Goal: Information Seeking & Learning: Check status

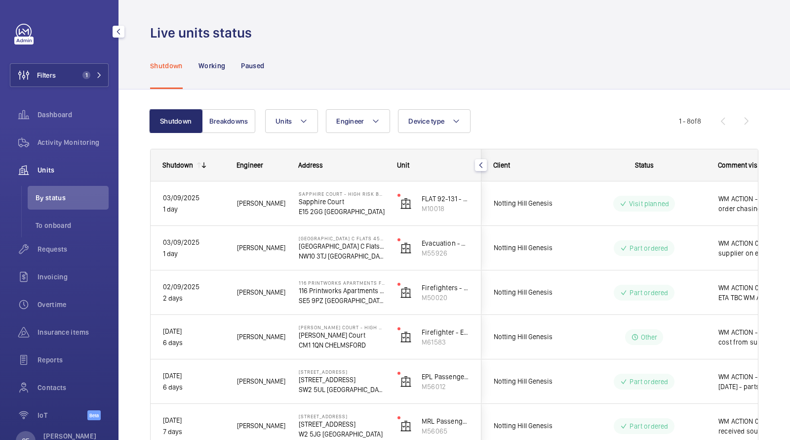
scroll to position [127, 0]
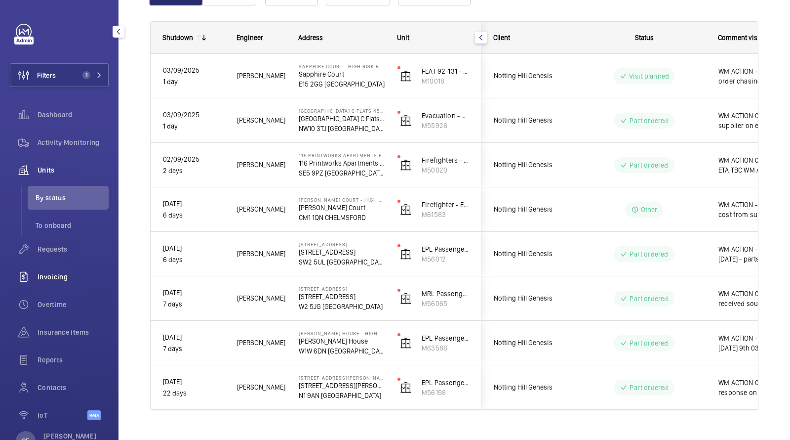
click at [53, 276] on span "Invoicing" at bounding box center [73, 277] width 71 height 10
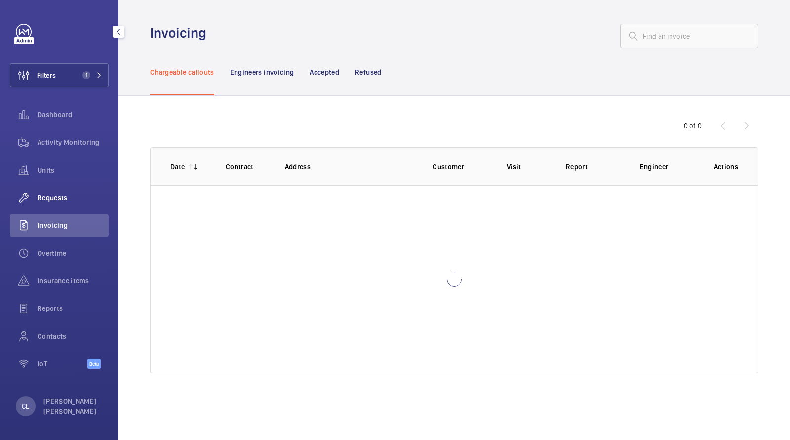
click at [52, 197] on span "Requests" at bounding box center [73, 198] width 71 height 10
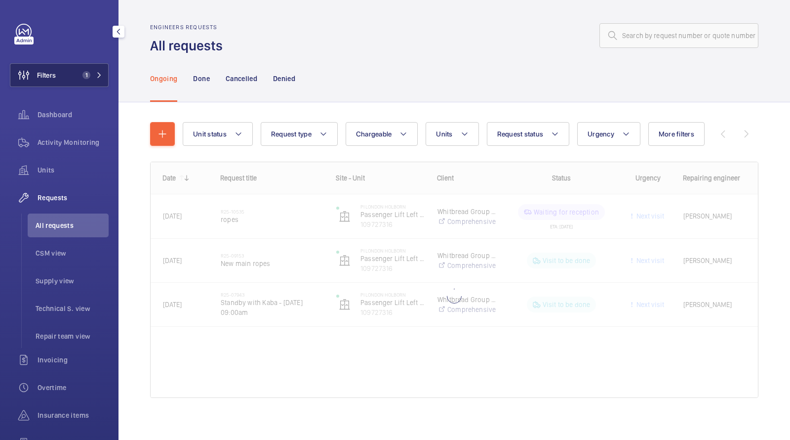
click at [82, 72] on span "1" at bounding box center [85, 75] width 12 height 8
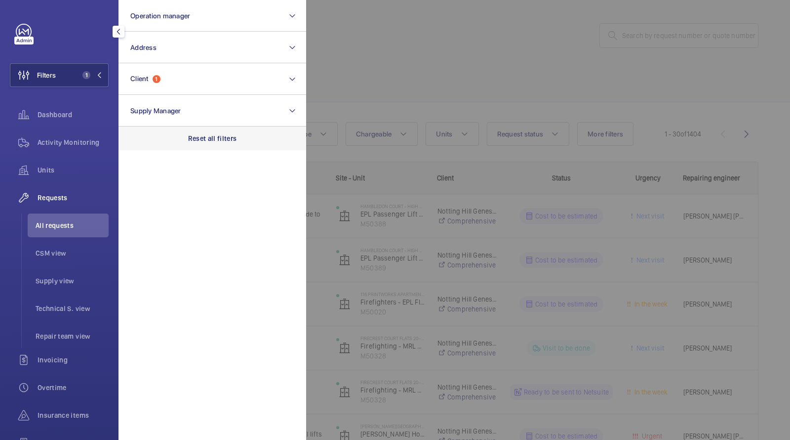
click at [211, 136] on p "Reset all filters" at bounding box center [212, 138] width 49 height 10
click at [470, 40] on div at bounding box center [701, 220] width 790 height 440
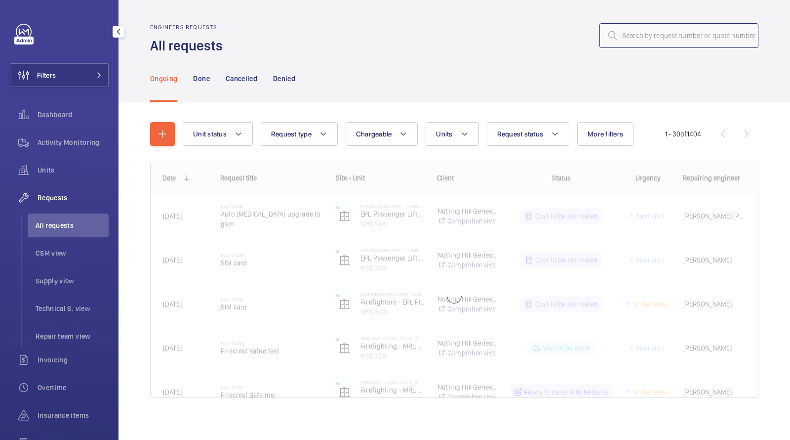
click at [679, 40] on input "text" at bounding box center [679, 35] width 159 height 25
paste input "R25-02480"
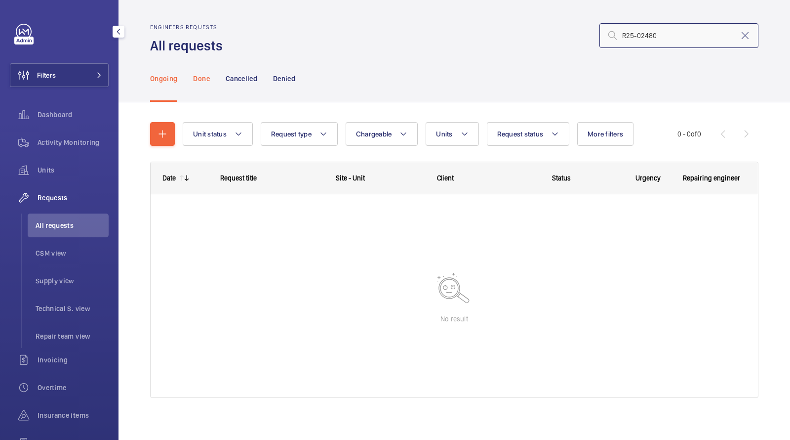
type input "R25-02480"
click at [201, 84] on div "Done" at bounding box center [201, 78] width 16 height 47
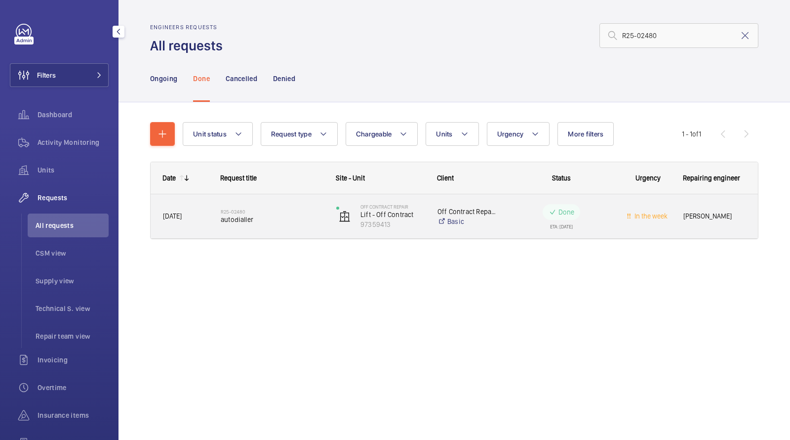
click at [268, 235] on div "R25-02480 autodialler" at bounding box center [266, 216] width 115 height 44
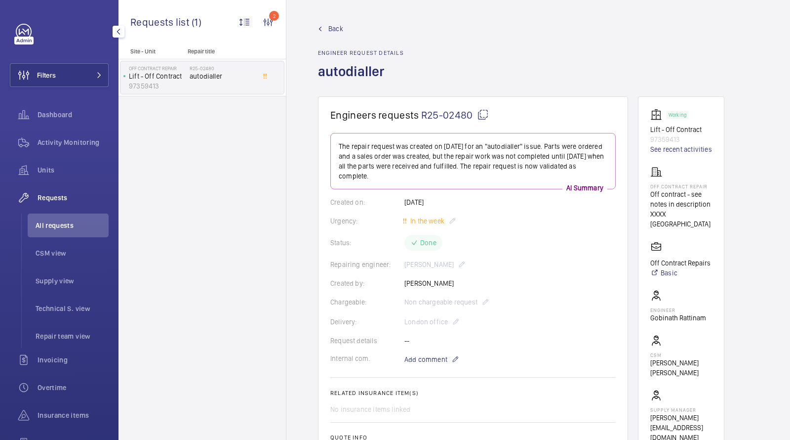
click at [445, 123] on wm-front-card-header "Engineers requests R25-02480" at bounding box center [473, 121] width 286 height 24
click at [443, 117] on span "R25-02480" at bounding box center [455, 115] width 68 height 12
click at [64, 235] on li "All requests" at bounding box center [68, 225] width 81 height 24
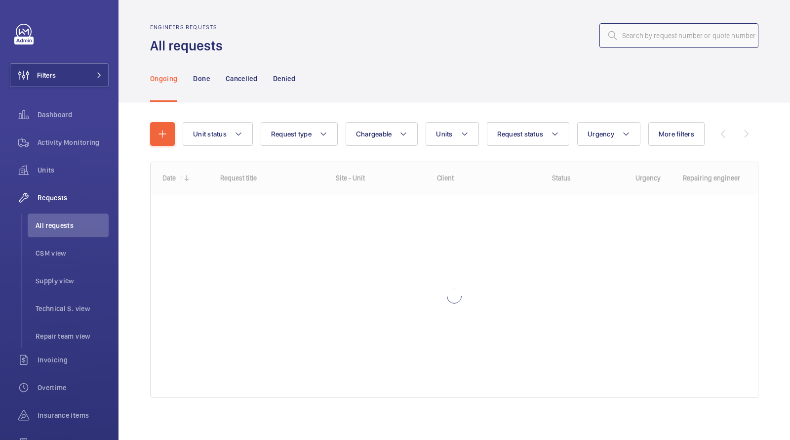
click at [660, 36] on input "text" at bounding box center [679, 35] width 159 height 25
paste input "R25-04402"
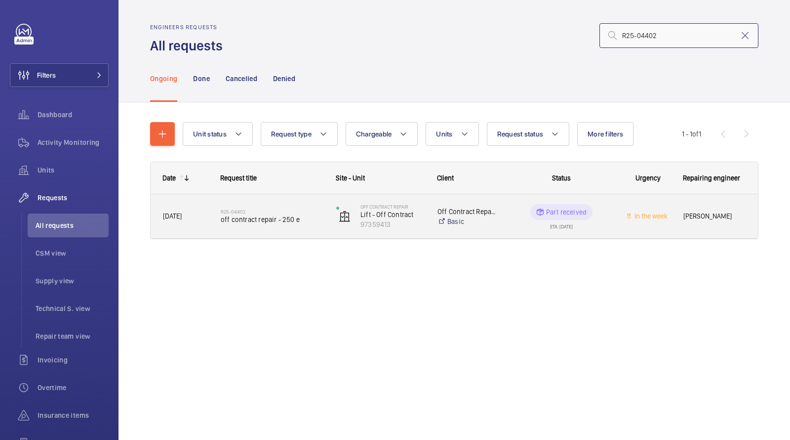
type input "R25-04402"
click at [257, 214] on span "off contract repair - 250 e" at bounding box center [272, 219] width 103 height 10
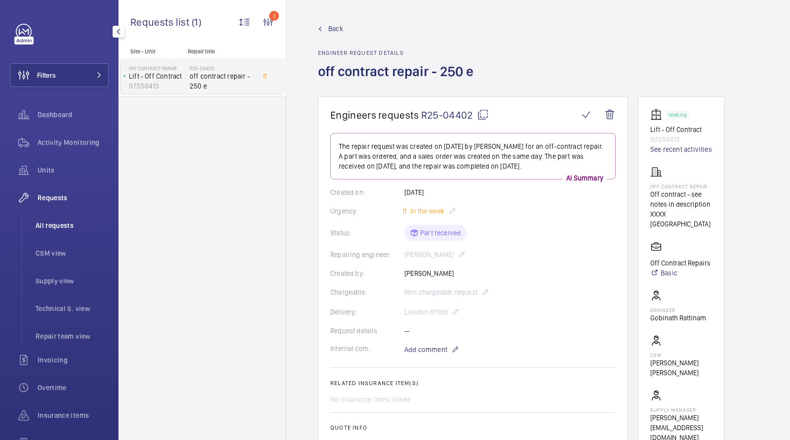
click at [59, 227] on span "All requests" at bounding box center [72, 225] width 73 height 10
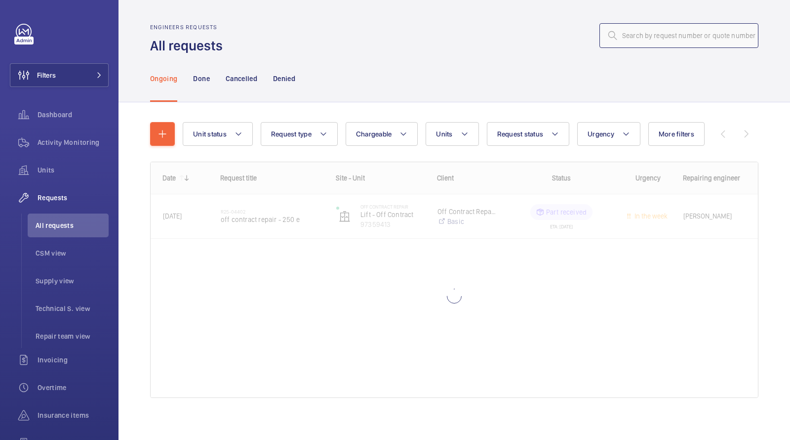
click at [711, 28] on input "text" at bounding box center [679, 35] width 159 height 25
paste input "R25-03754"
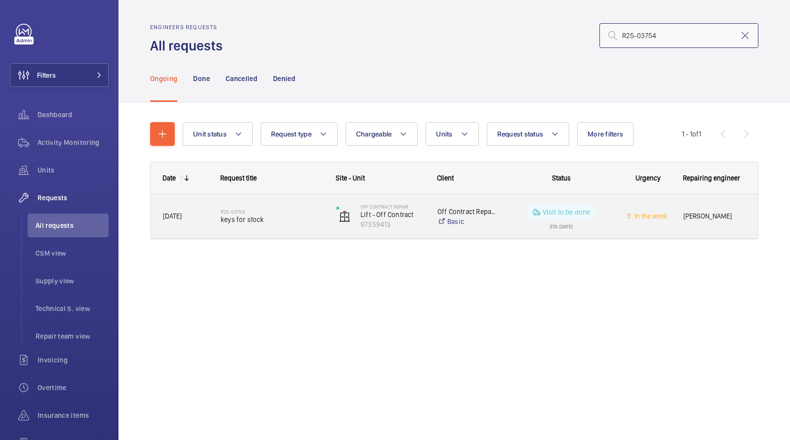
type input "R25-03754"
click at [257, 221] on span "keys for stock" at bounding box center [272, 219] width 103 height 10
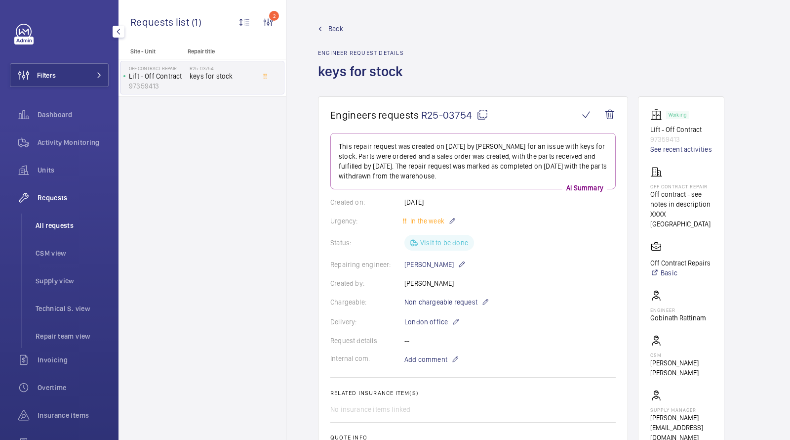
click at [58, 218] on li "All requests" at bounding box center [68, 225] width 81 height 24
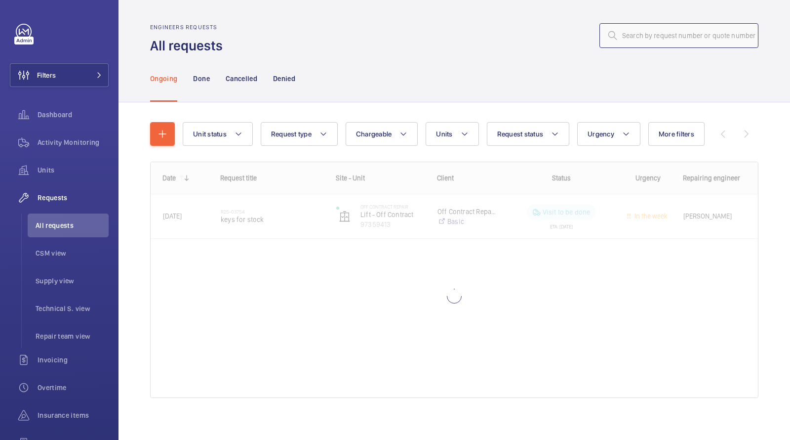
click at [680, 41] on input "text" at bounding box center [679, 35] width 159 height 25
paste input "R25-02517"
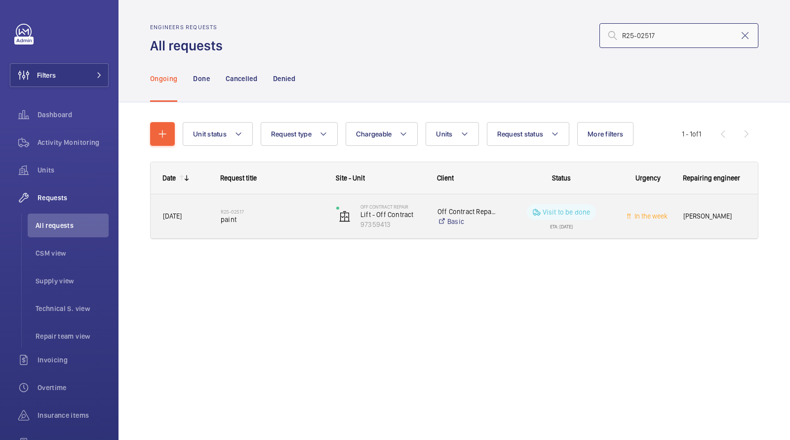
type input "R25-02517"
click at [259, 217] on span "paint" at bounding box center [272, 219] width 103 height 10
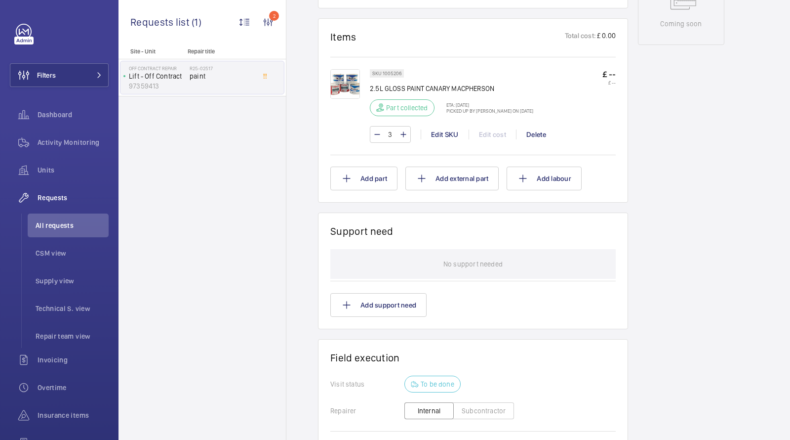
scroll to position [382, 0]
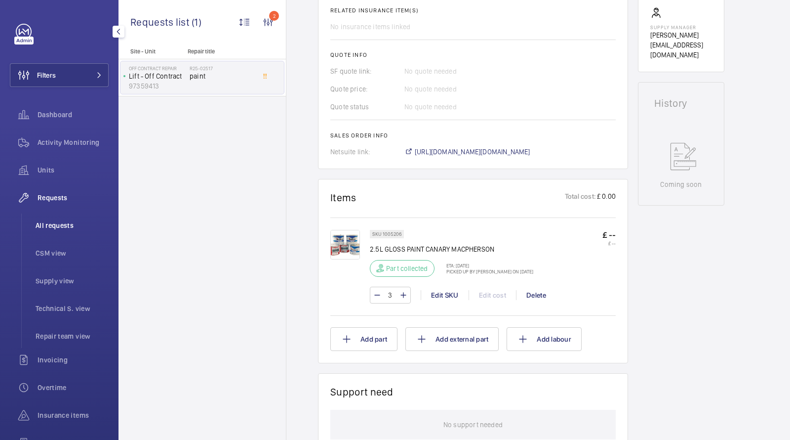
click at [58, 233] on li "All requests" at bounding box center [68, 225] width 81 height 24
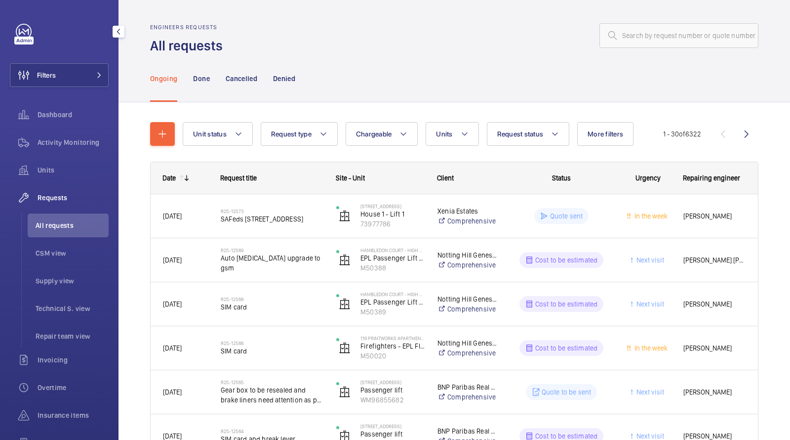
click at [68, 215] on li "All requests" at bounding box center [68, 225] width 81 height 24
click at [648, 38] on input "text" at bounding box center [679, 35] width 159 height 25
paste input "IF026333"
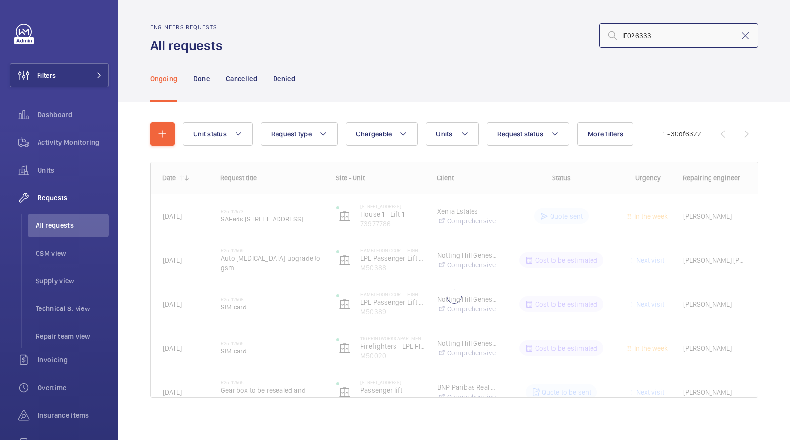
type input "IF026333"
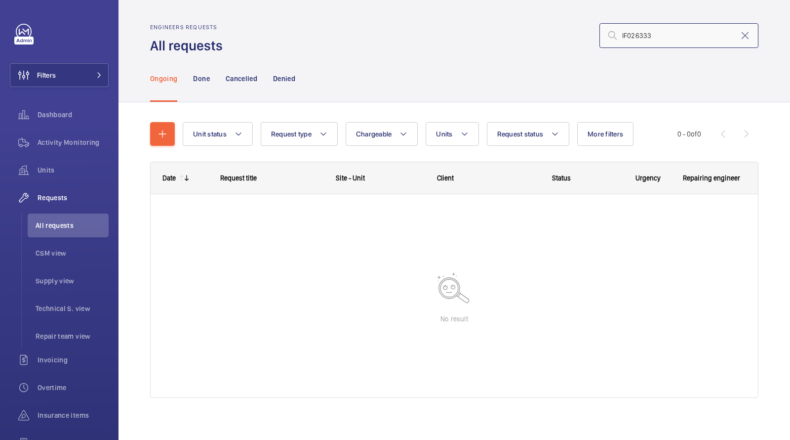
drag, startPoint x: 663, startPoint y: 33, endPoint x: 437, endPoint y: 12, distance: 227.7
click at [470, 20] on wm-front-admin-header "Engineers requests All requests IF026333" at bounding box center [455, 27] width 672 height 55
paste input "R25-05310"
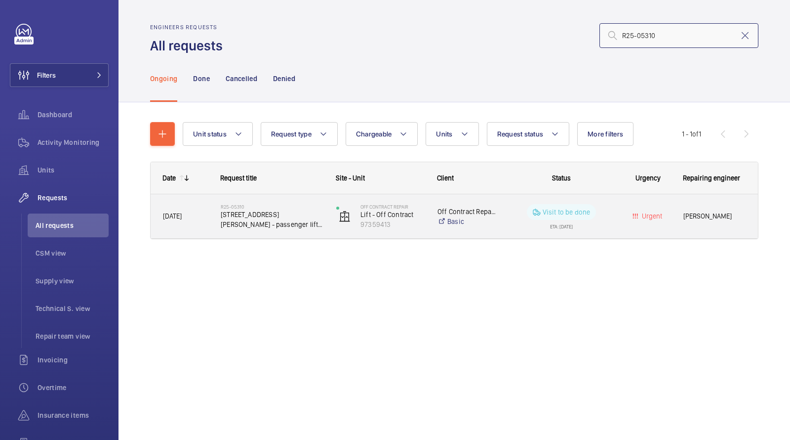
type input "R25-05310"
click at [224, 213] on span "5 king william street - passenger lift 2 SHUTDOWN" at bounding box center [272, 219] width 103 height 20
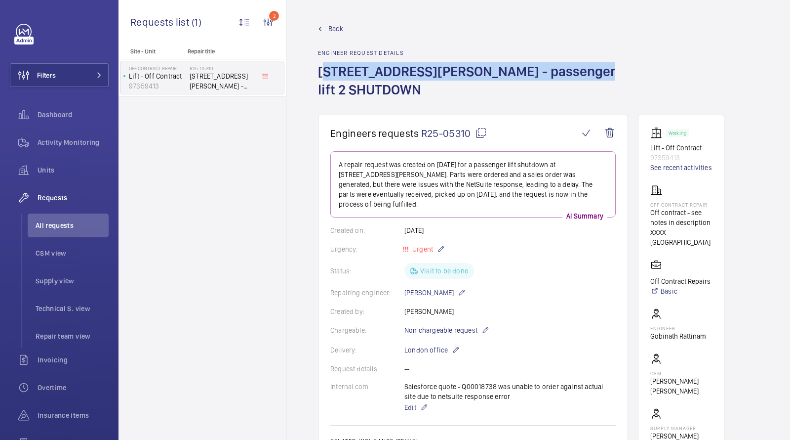
drag, startPoint x: 556, startPoint y: 66, endPoint x: 314, endPoint y: 70, distance: 241.6
click at [314, 72] on wm-front-admin-header "Back Engineer request details 5 king william street - passenger lift 2 SHUTDOWN" at bounding box center [539, 57] width 504 height 115
copy h1 "5 king william street - passenger lift 2"
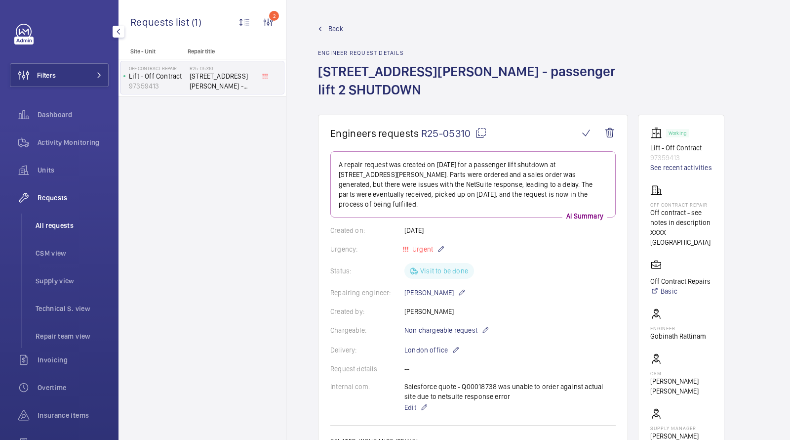
click at [47, 231] on li "All requests" at bounding box center [68, 225] width 81 height 24
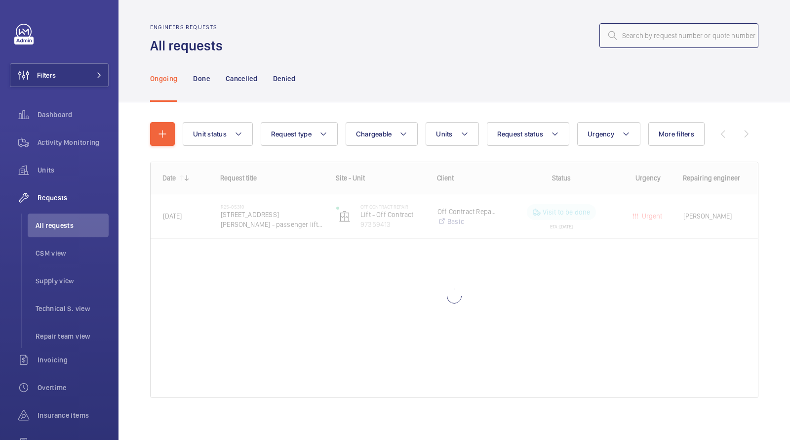
click at [655, 32] on input "text" at bounding box center [679, 35] width 159 height 25
paste input "R25-03611"
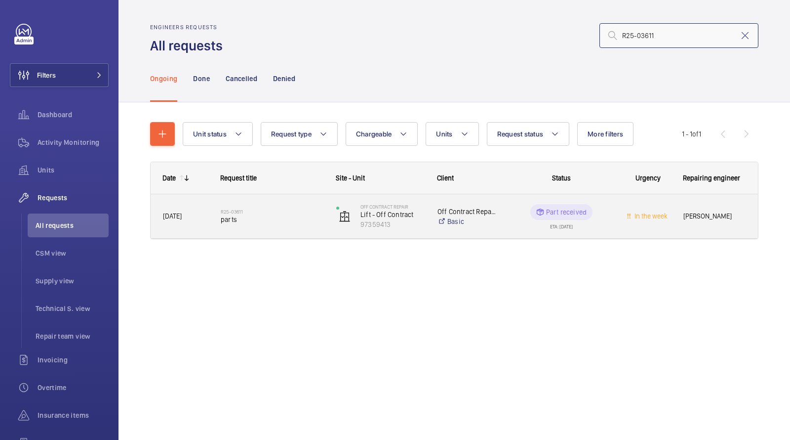
type input "R25-03611"
click at [227, 214] on span "parts" at bounding box center [272, 219] width 103 height 10
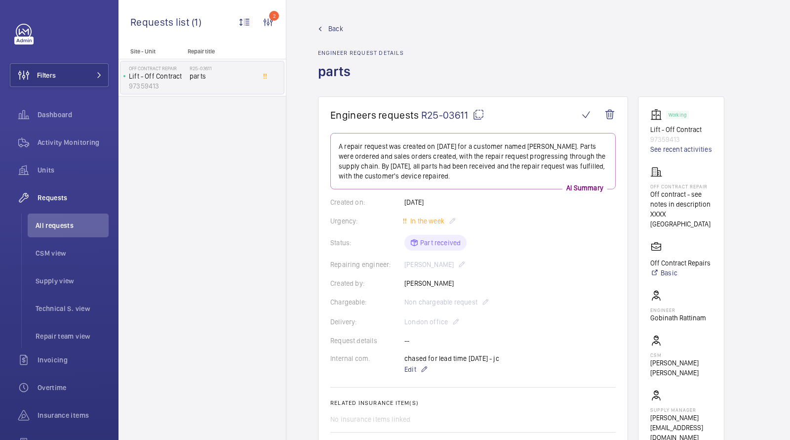
click at [442, 116] on span "R25-03611" at bounding box center [452, 115] width 63 height 12
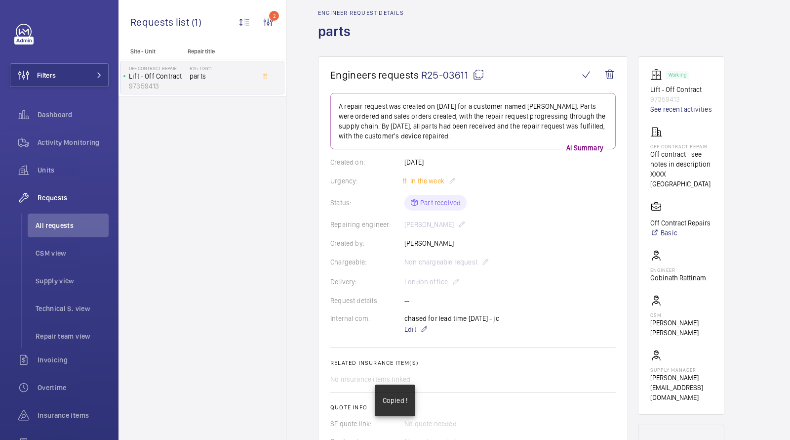
scroll to position [105, 0]
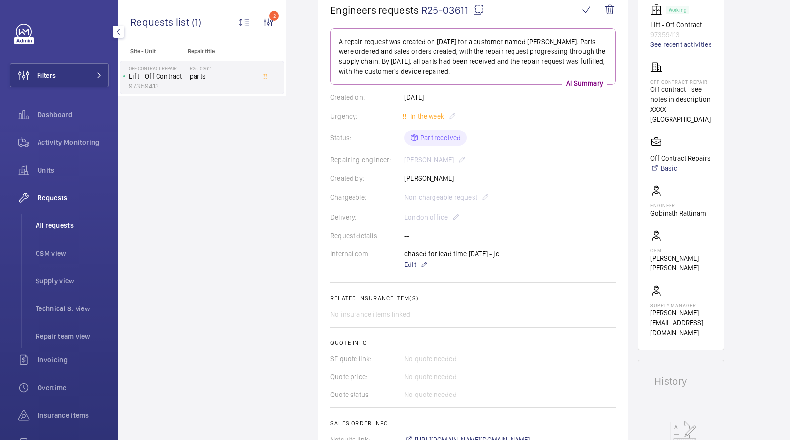
click at [74, 220] on span "All requests" at bounding box center [72, 225] width 73 height 10
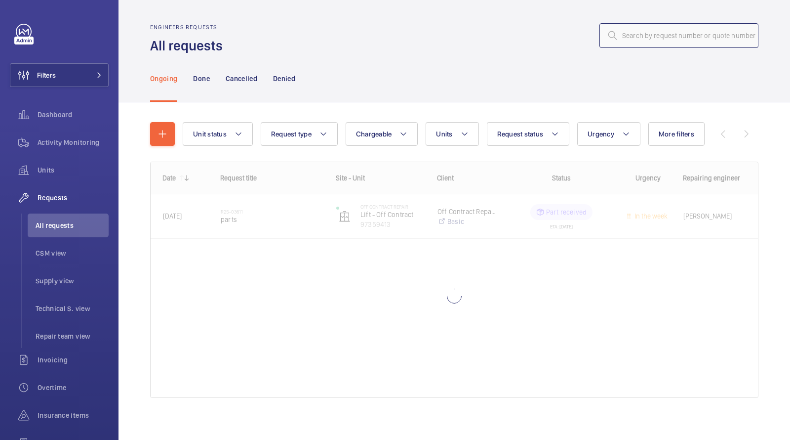
click at [661, 38] on input "text" at bounding box center [679, 35] width 159 height 25
paste input "R25-02901"
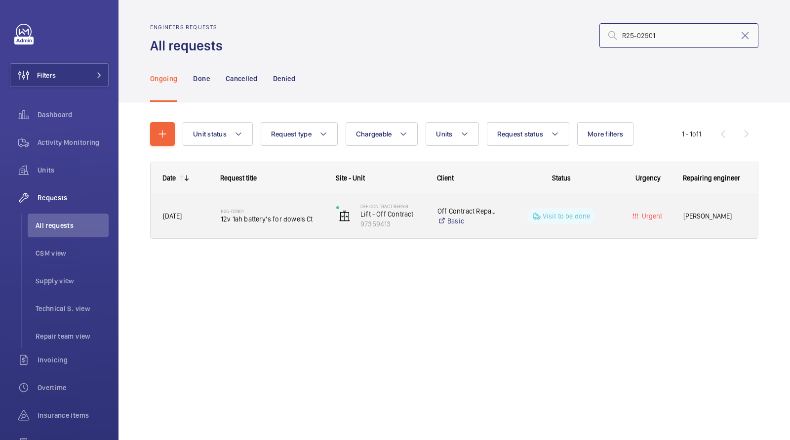
type input "R25-02901"
click at [244, 215] on span "12v 1ah battery’s for dowels Ct" at bounding box center [272, 219] width 103 height 10
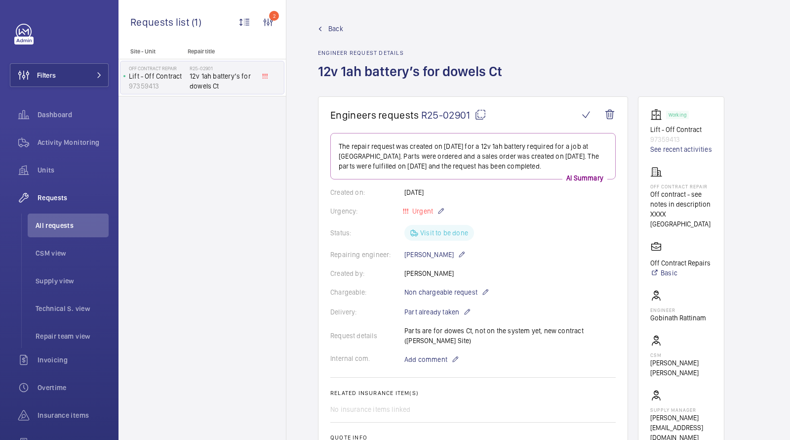
drag, startPoint x: 504, startPoint y: 71, endPoint x: 453, endPoint y: 71, distance: 51.4
click at [453, 71] on h1 "12v 1ah battery’s for dowels Ct" at bounding box center [413, 79] width 190 height 34
click at [62, 220] on span "All requests" at bounding box center [72, 225] width 73 height 10
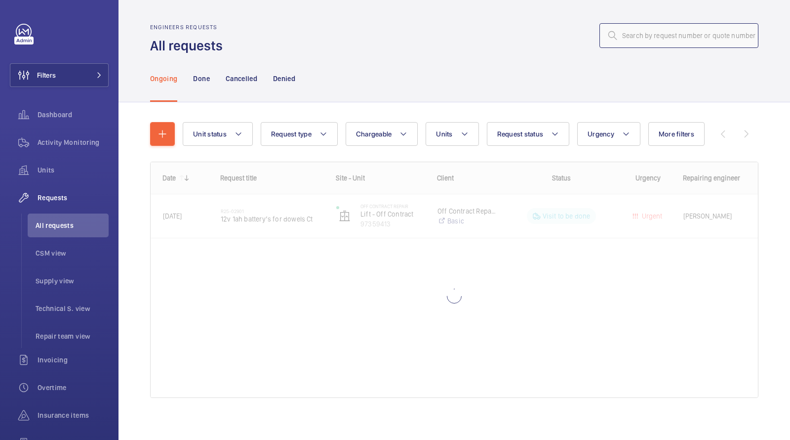
click at [723, 39] on input "text" at bounding box center [679, 35] width 159 height 25
paste input "R25-06845"
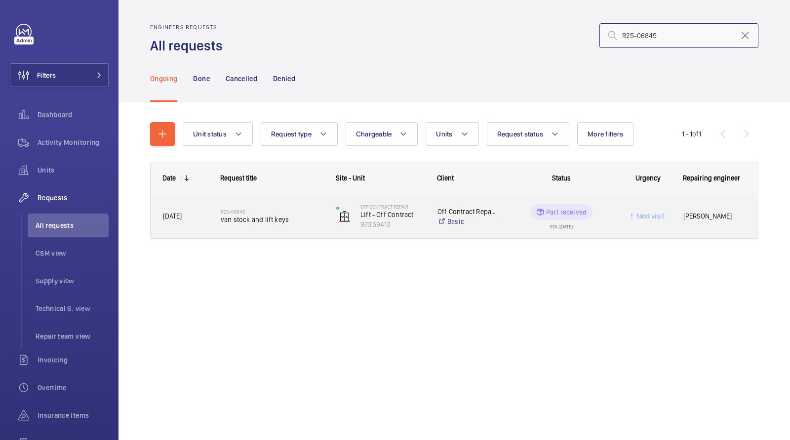
type input "R25-06845"
click at [270, 218] on span "van stock and lift keys" at bounding box center [272, 219] width 103 height 10
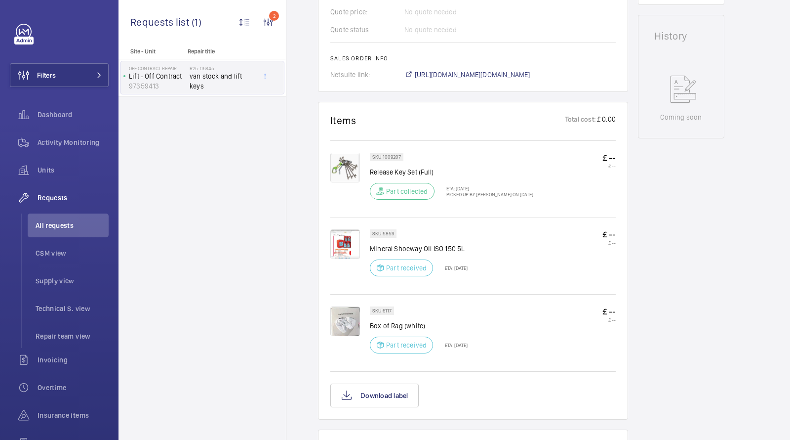
scroll to position [453, 0]
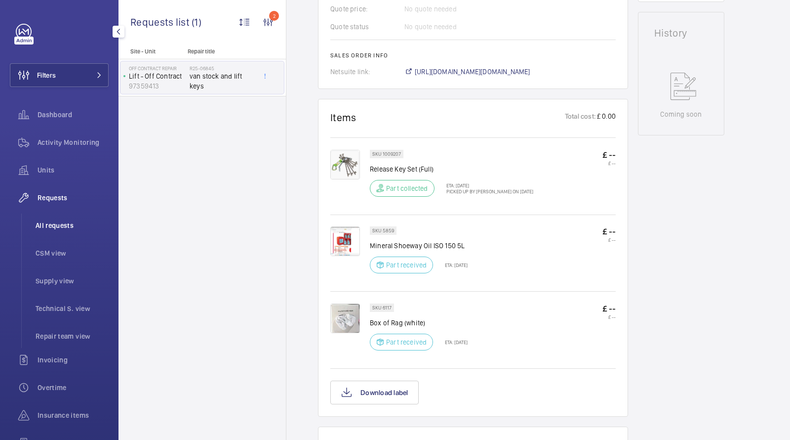
click at [59, 232] on li "All requests" at bounding box center [68, 225] width 81 height 24
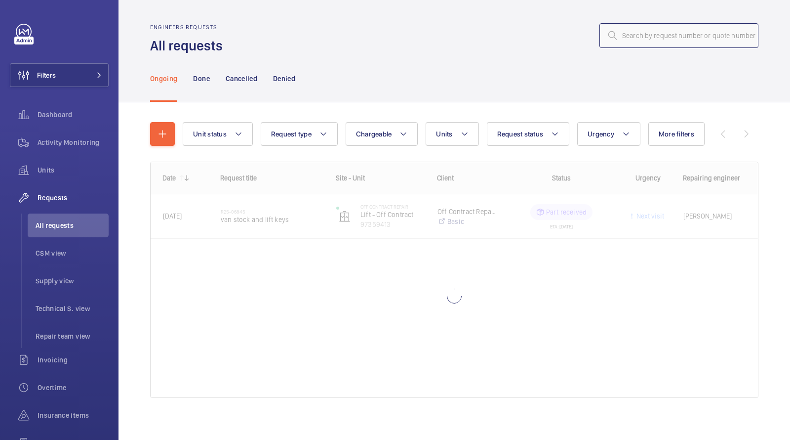
click at [676, 41] on input "text" at bounding box center [679, 35] width 159 height 25
paste input "R25-04390"
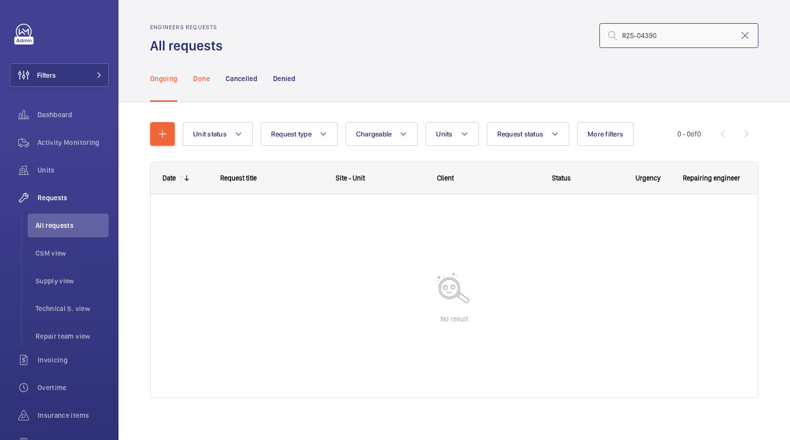
type input "R25-04390"
click at [206, 81] on p "Done" at bounding box center [201, 79] width 16 height 10
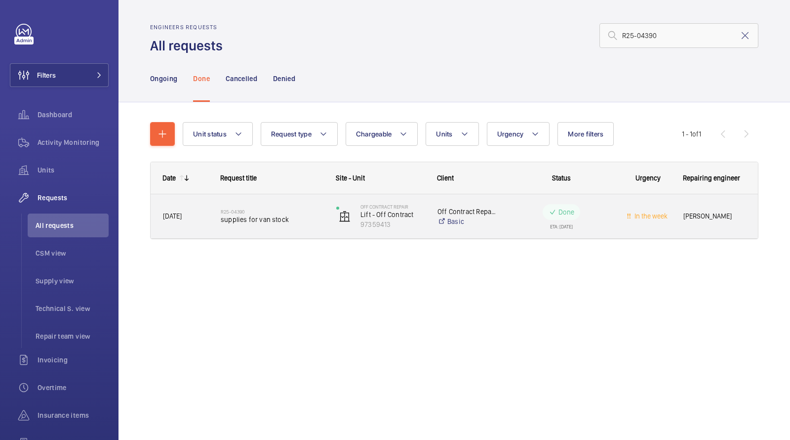
click at [263, 217] on span "supplies for van stock" at bounding box center [272, 219] width 103 height 10
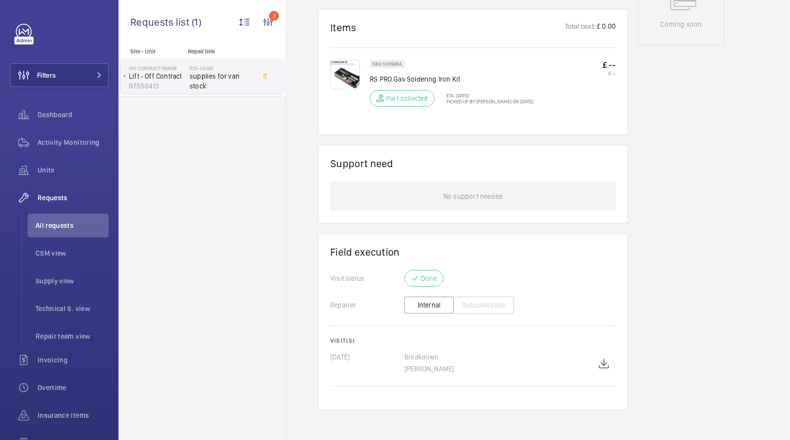
scroll to position [552, 0]
click at [55, 223] on span "All requests" at bounding box center [72, 225] width 73 height 10
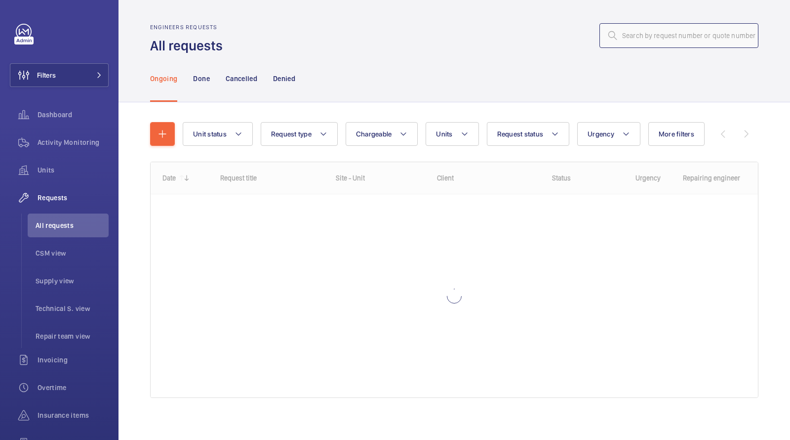
click at [692, 42] on input "text" at bounding box center [679, 35] width 159 height 25
paste input "R25-04402"
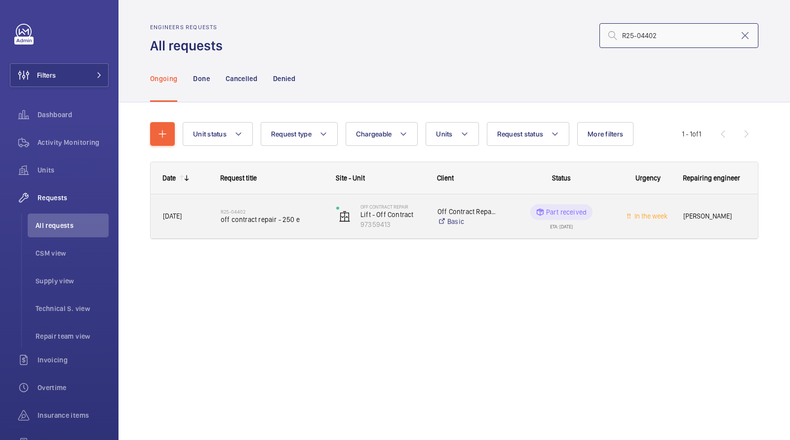
type input "R25-04402"
click at [251, 222] on span "off contract repair - 250 e" at bounding box center [272, 219] width 103 height 10
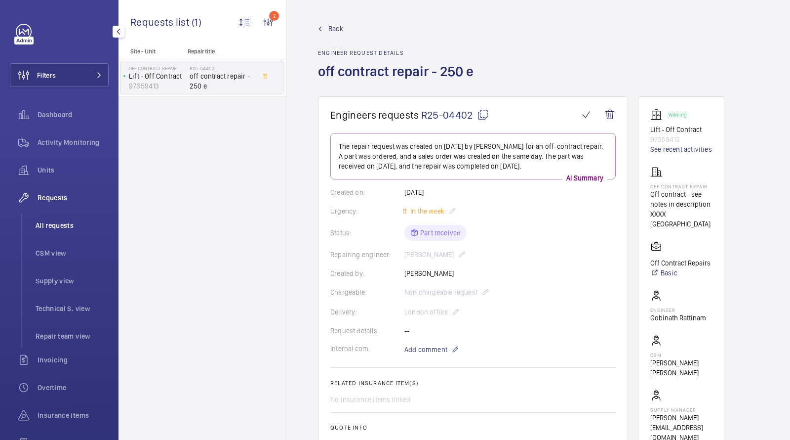
click at [67, 224] on span "All requests" at bounding box center [72, 225] width 73 height 10
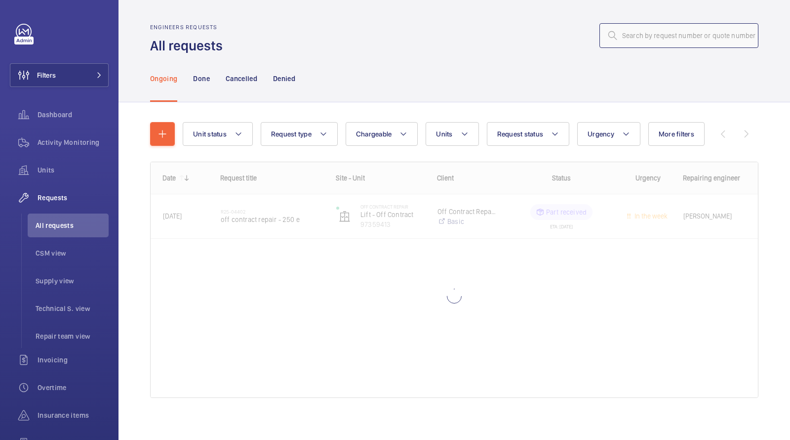
click at [667, 38] on input "text" at bounding box center [679, 35] width 159 height 25
paste input "IF022315"
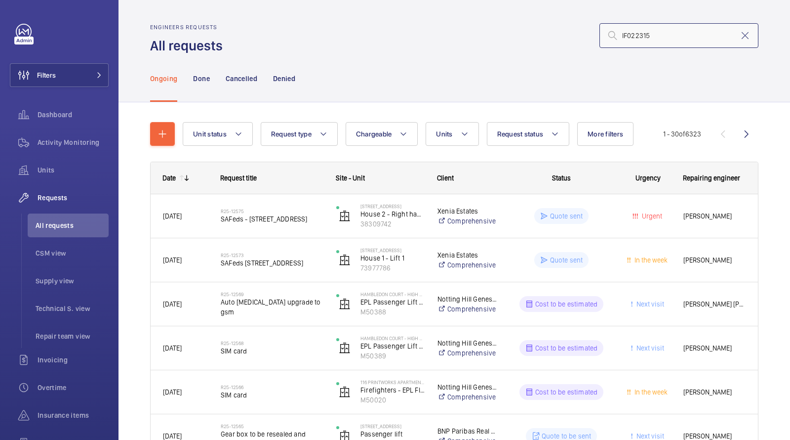
type input "IF022315"
click at [68, 75] on button "Filters" at bounding box center [59, 75] width 99 height 24
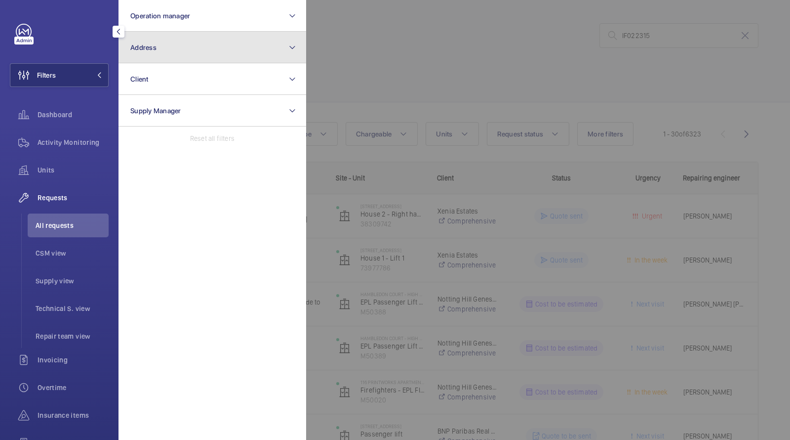
click at [167, 50] on button "Address" at bounding box center [213, 48] width 188 height 32
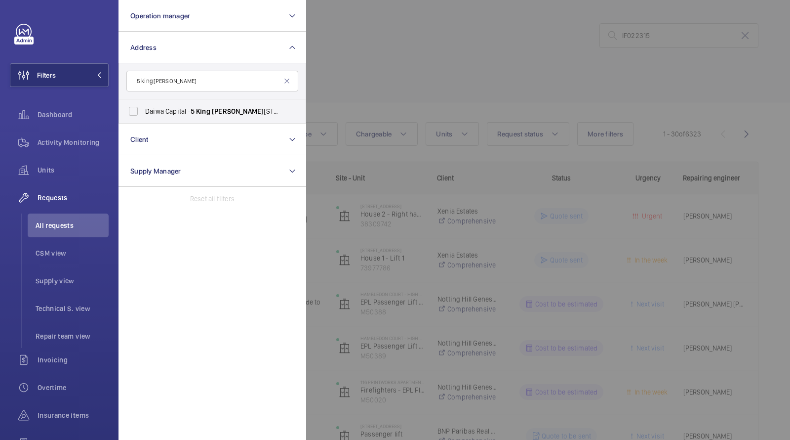
type input "5 king william"
click at [183, 105] on label "Daiwa Capital - 5 King William Street, LONDON EC4N 7DA" at bounding box center [205, 111] width 172 height 24
click at [143, 105] on input "Daiwa Capital - 5 King William Street, LONDON EC4N 7DA" at bounding box center [134, 111] width 20 height 20
checkbox input "true"
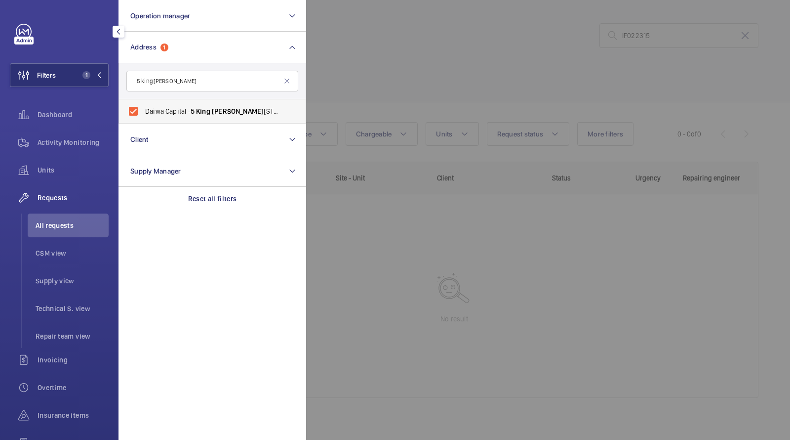
click at [302, 120] on li "Daiwa Capital - 5 King William Street, LONDON EC4N 7DA" at bounding box center [212, 111] width 187 height 24
click at [401, 79] on div at bounding box center [701, 220] width 790 height 440
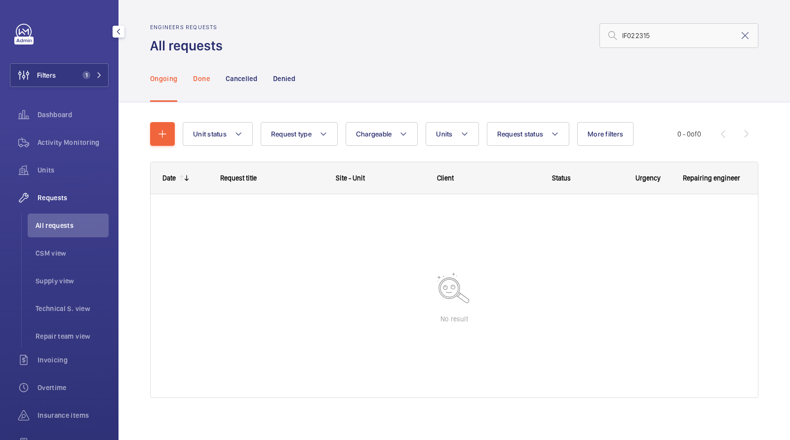
click at [203, 84] on div "Done" at bounding box center [201, 78] width 16 height 47
click at [743, 40] on mat-icon at bounding box center [746, 36] width 12 height 12
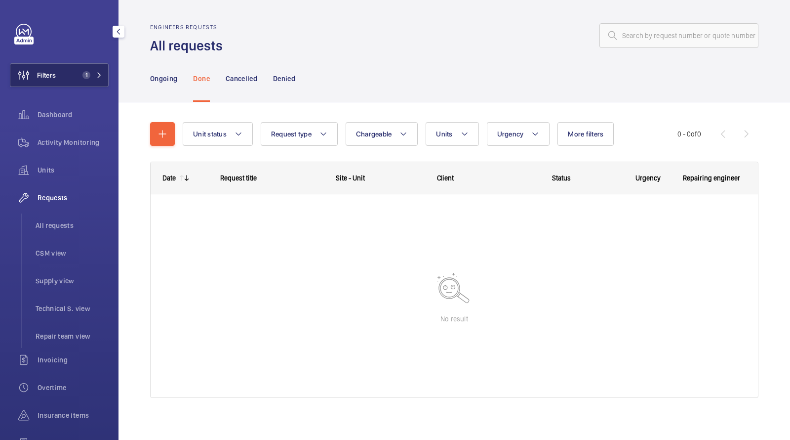
click at [67, 69] on button "Filters 1" at bounding box center [59, 75] width 99 height 24
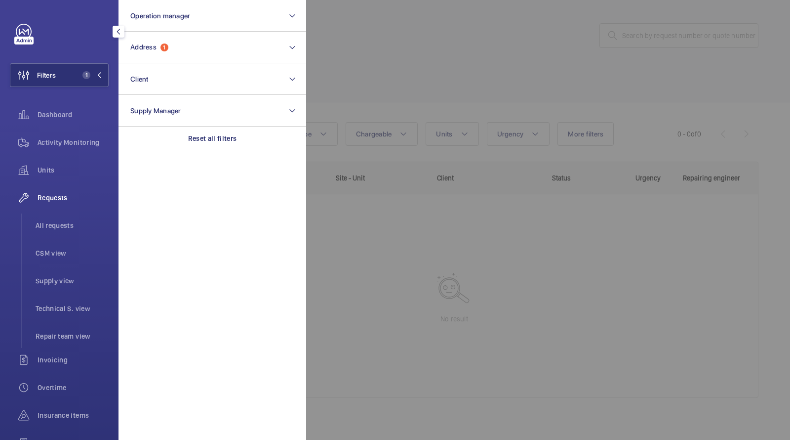
click at [389, 51] on div at bounding box center [701, 220] width 790 height 440
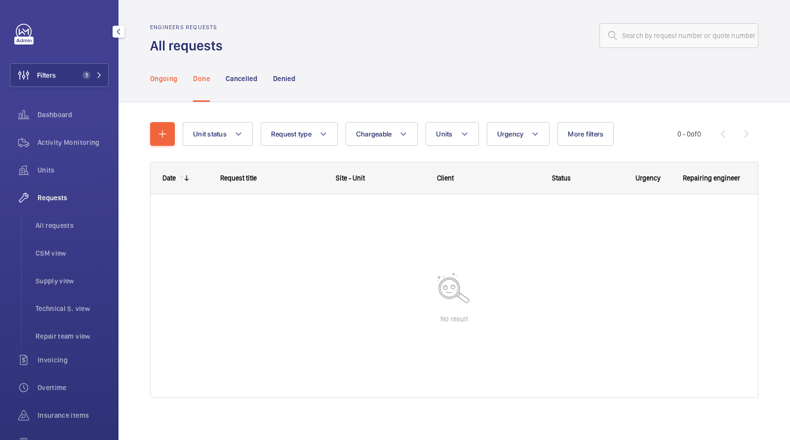
click at [160, 85] on div "Ongoing" at bounding box center [163, 78] width 27 height 47
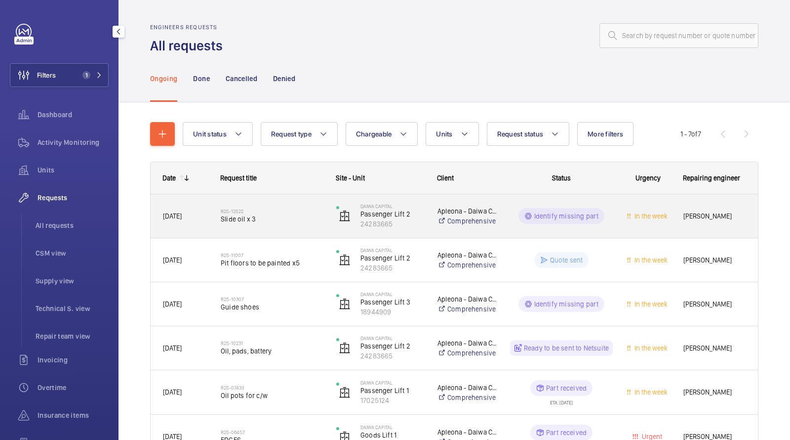
click at [242, 222] on span "Slide oil x 3" at bounding box center [272, 219] width 103 height 10
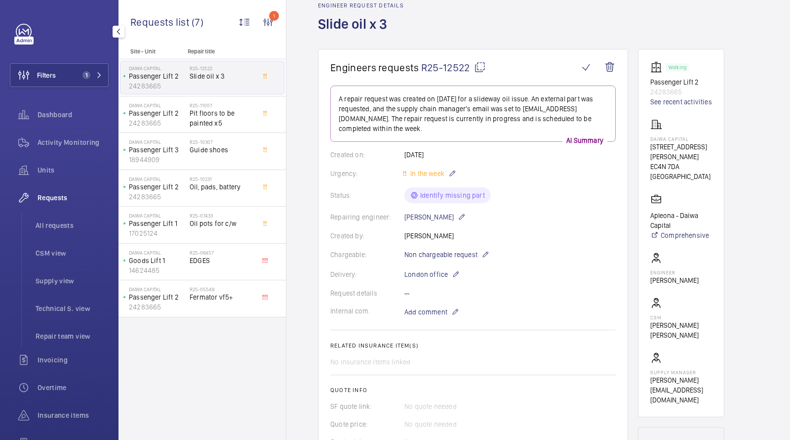
scroll to position [45, 0]
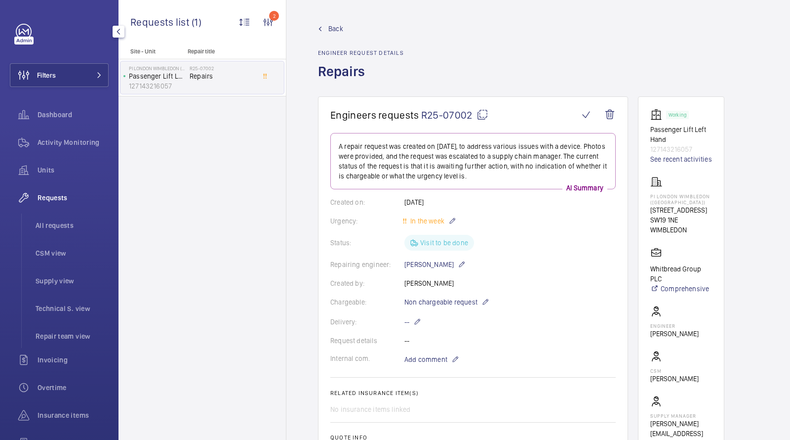
scroll to position [509, 0]
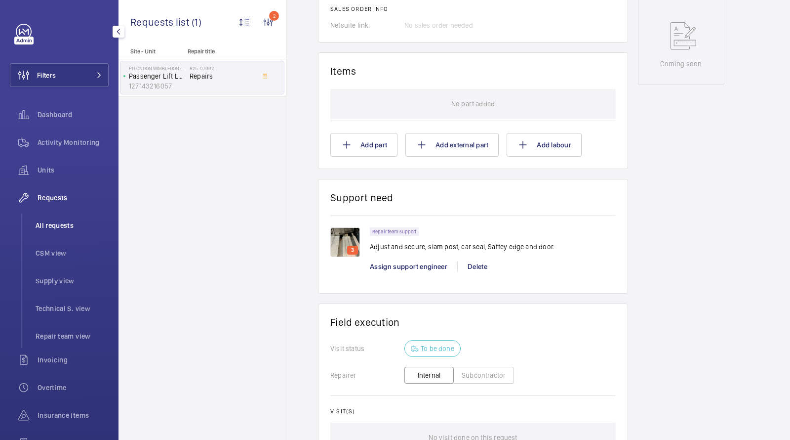
click at [55, 227] on span "All requests" at bounding box center [72, 225] width 73 height 10
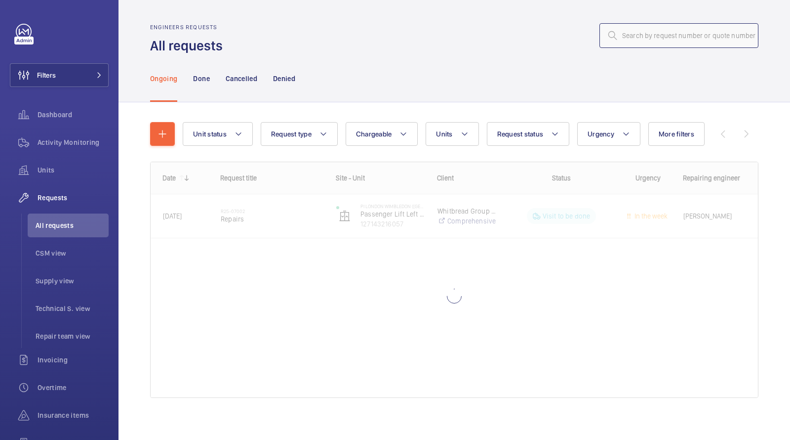
click at [706, 40] on input "text" at bounding box center [679, 35] width 159 height 25
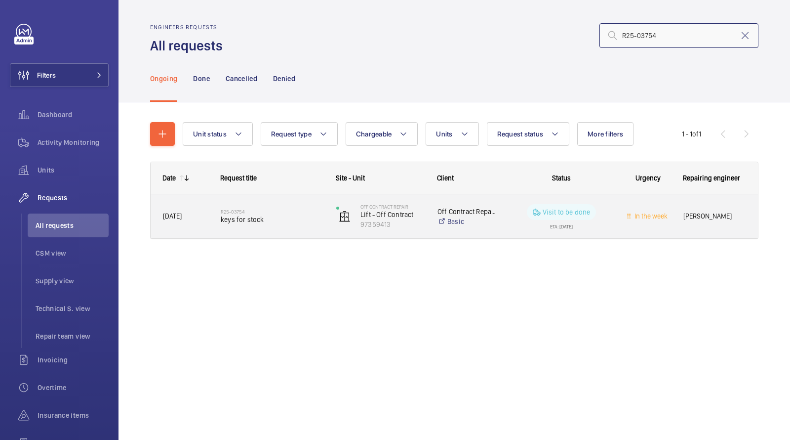
type input "R25-03754"
click at [252, 222] on span "keys for stock" at bounding box center [272, 219] width 103 height 10
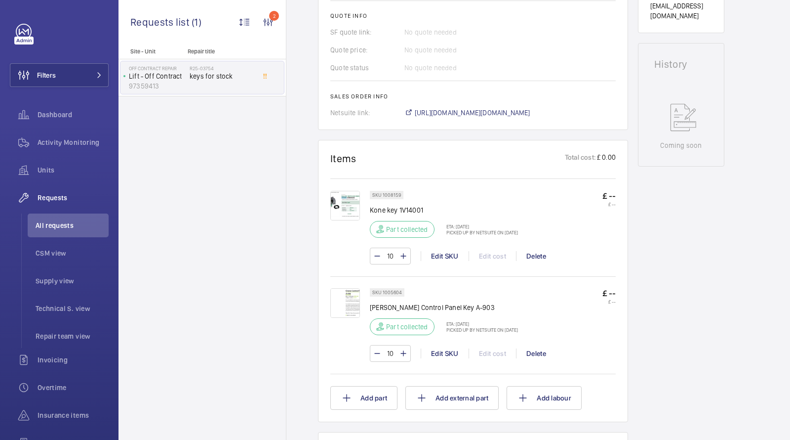
scroll to position [473, 0]
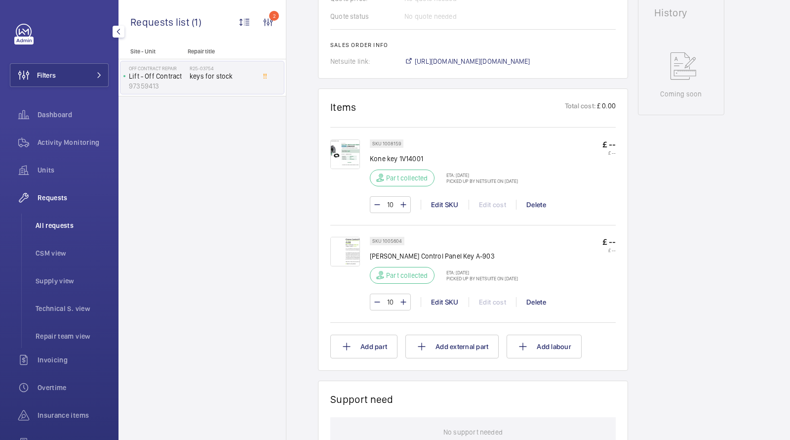
click at [60, 222] on span "All requests" at bounding box center [72, 225] width 73 height 10
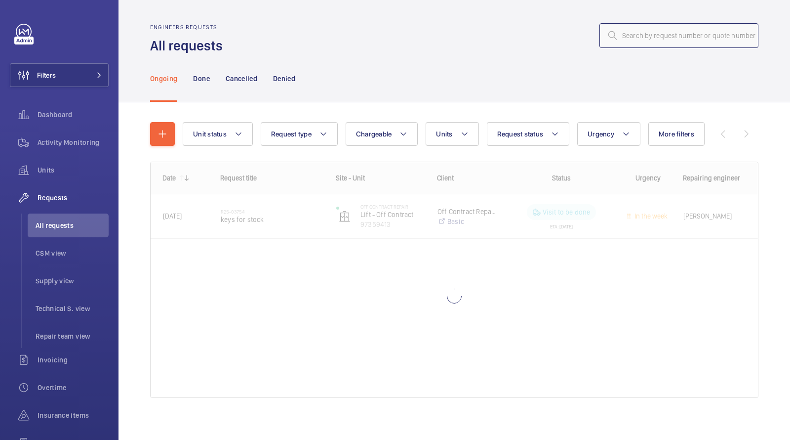
click at [662, 42] on input "text" at bounding box center [679, 35] width 159 height 25
paste input "R25-00975"
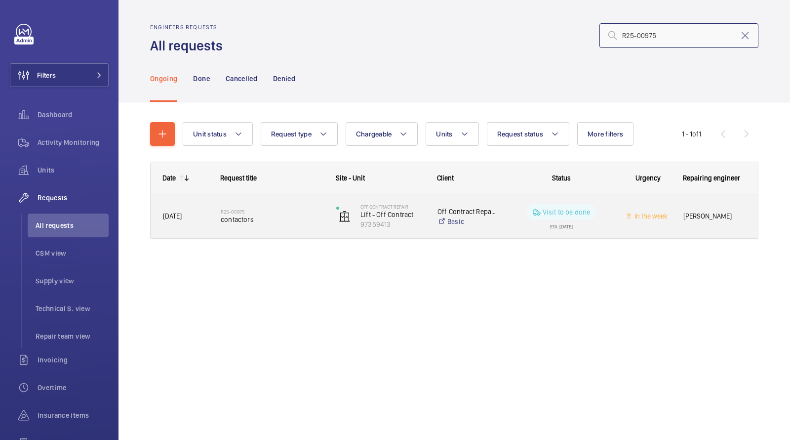
type input "R25-00975"
click at [255, 216] on span "contactors" at bounding box center [272, 219] width 103 height 10
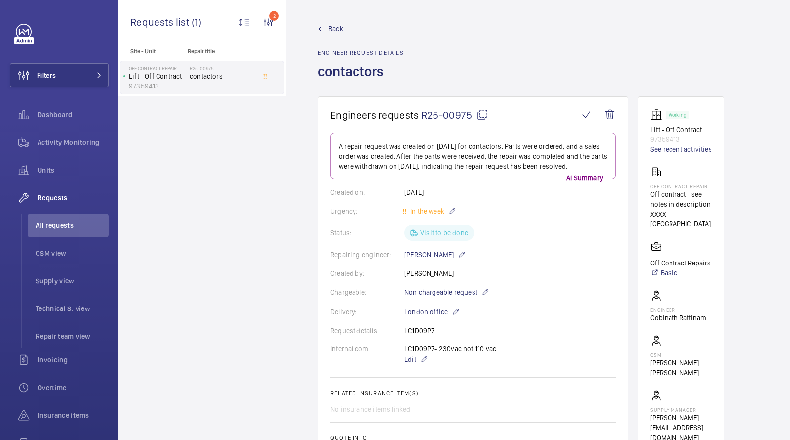
click at [452, 115] on span "R25-00975" at bounding box center [454, 115] width 67 height 12
click at [68, 219] on li "All requests" at bounding box center [68, 225] width 81 height 24
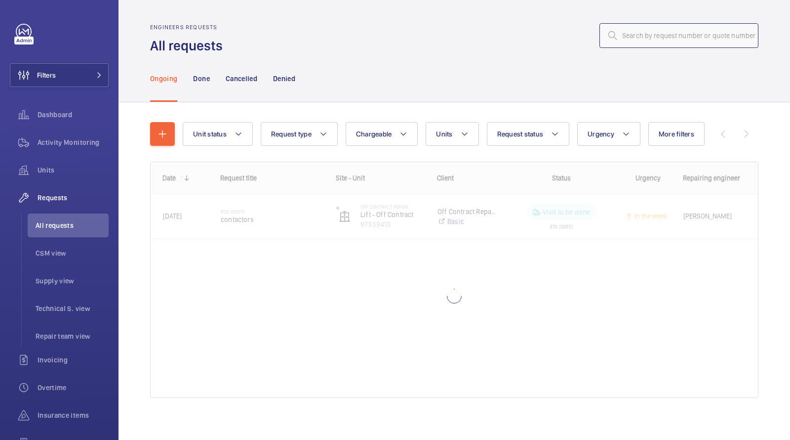
click at [689, 24] on input "text" at bounding box center [679, 35] width 159 height 25
paste input "R25-03611"
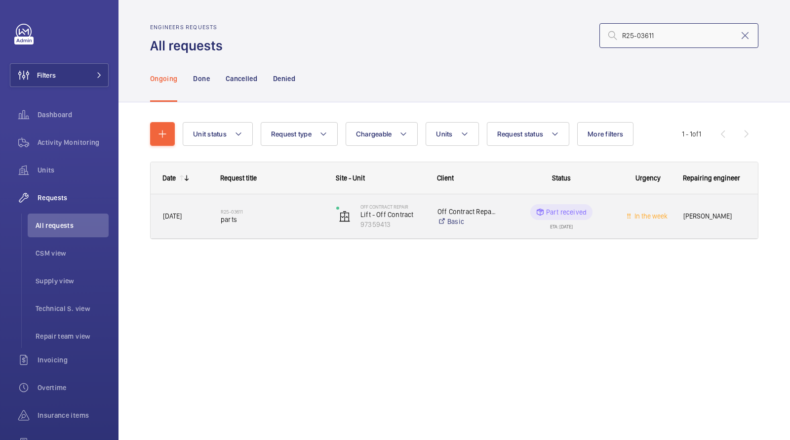
type input "R25-03611"
click at [231, 216] on span "parts" at bounding box center [272, 219] width 103 height 10
